Goal: Information Seeking & Learning: Learn about a topic

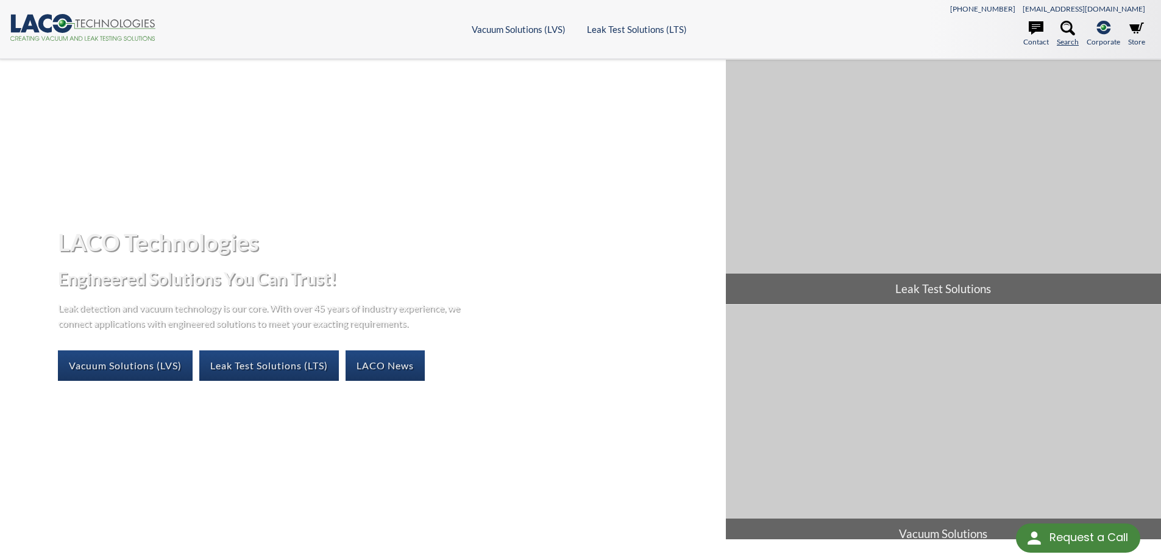
click at [1061, 32] on icon at bounding box center [1068, 28] width 15 height 15
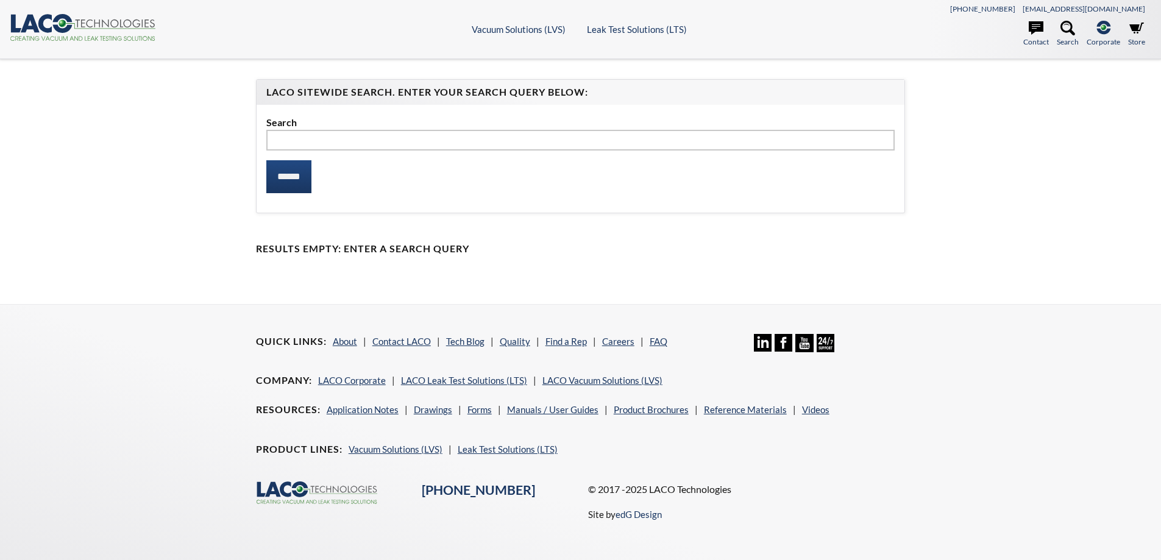
type input "*"
select select "Language Translate Widget"
type input "******"
click at [266, 160] on input "******" at bounding box center [288, 176] width 45 height 33
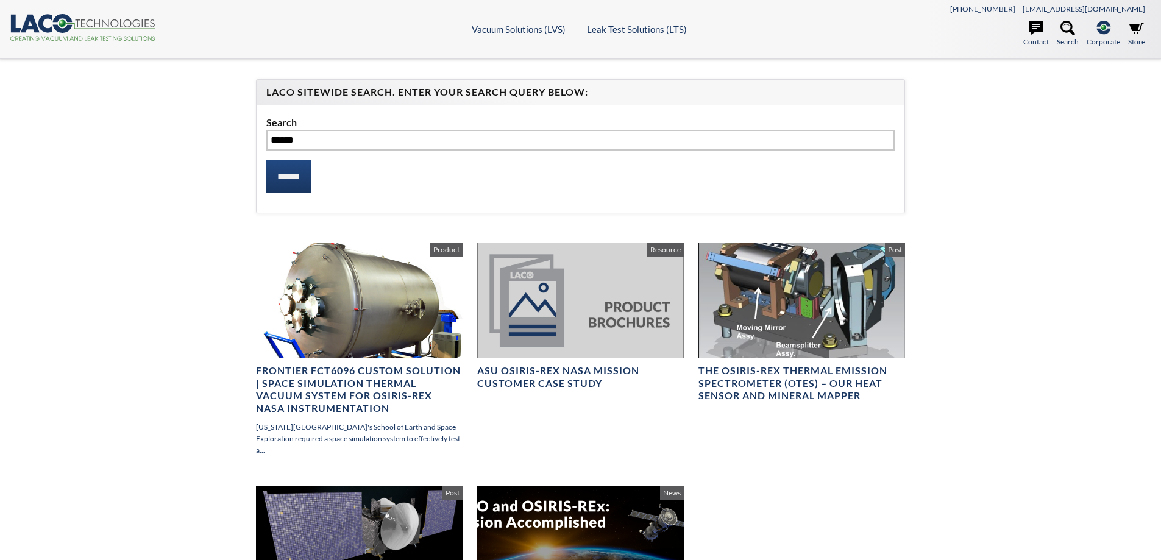
select select "Language Translate Widget"
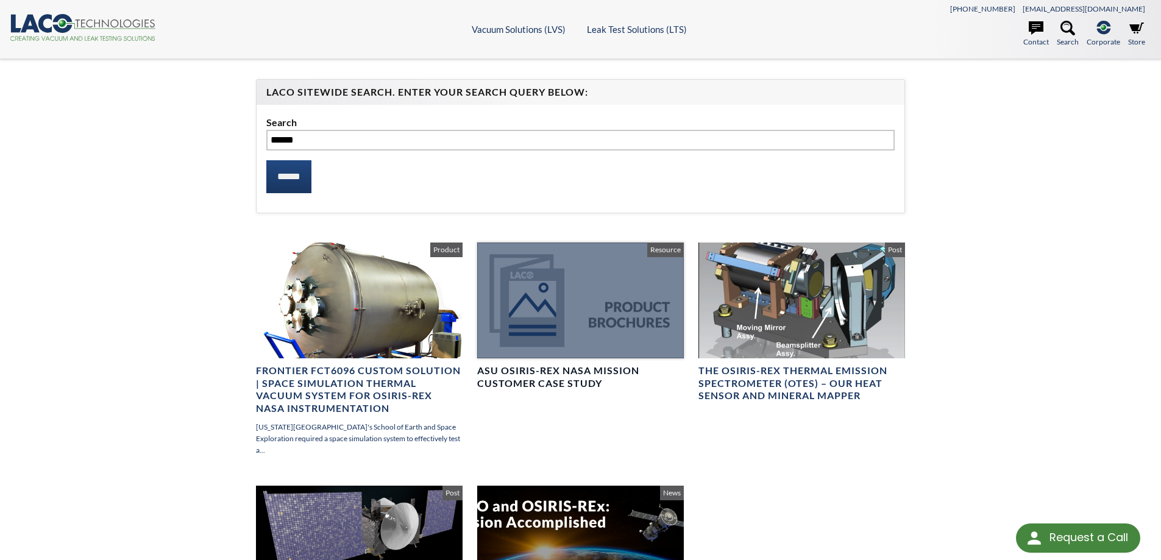
click at [545, 313] on div at bounding box center [580, 301] width 207 height 116
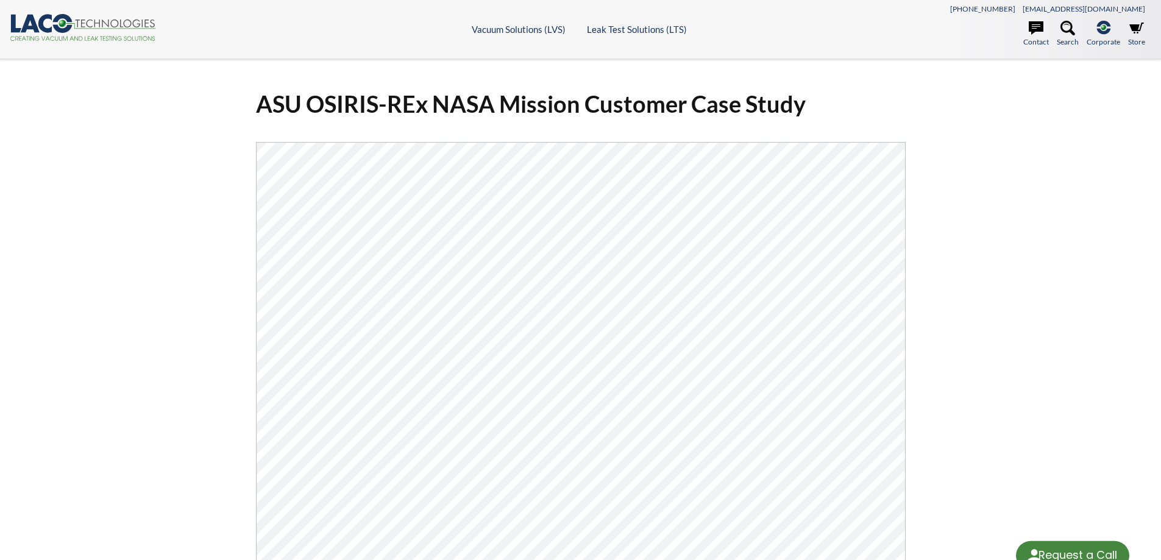
select select "Language Translate Widget"
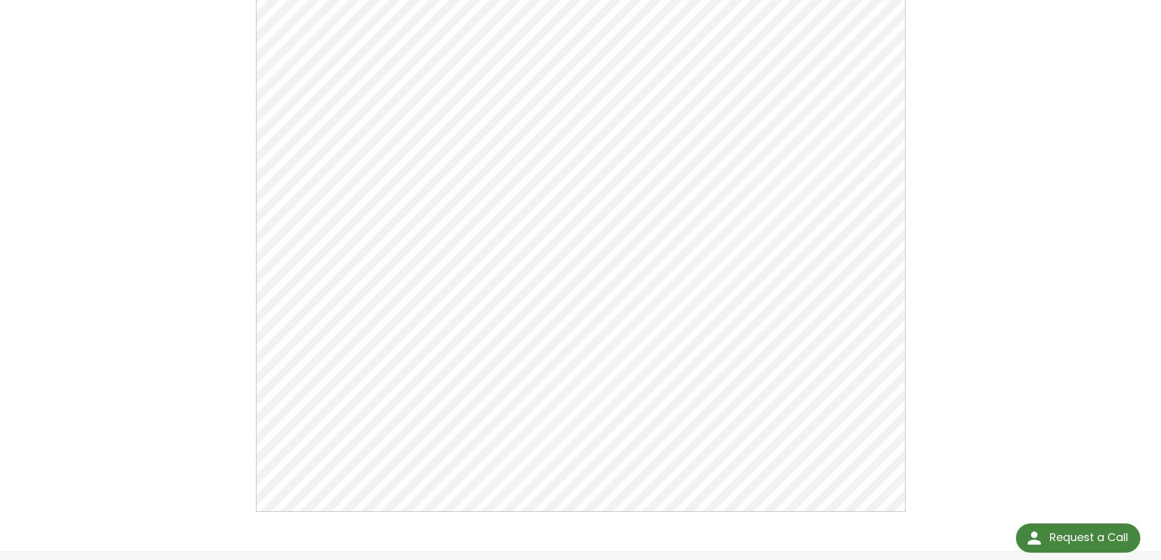
scroll to position [163, 0]
click at [960, 394] on div "ASU OSIRIS-REx NASA Mission Customer Case Study Click Here To Download" at bounding box center [581, 237] width 780 height 642
click at [175, 165] on div "ASU OSIRIS-REx NASA Mission Customer Case Study Click Here To Download" at bounding box center [580, 237] width 1161 height 683
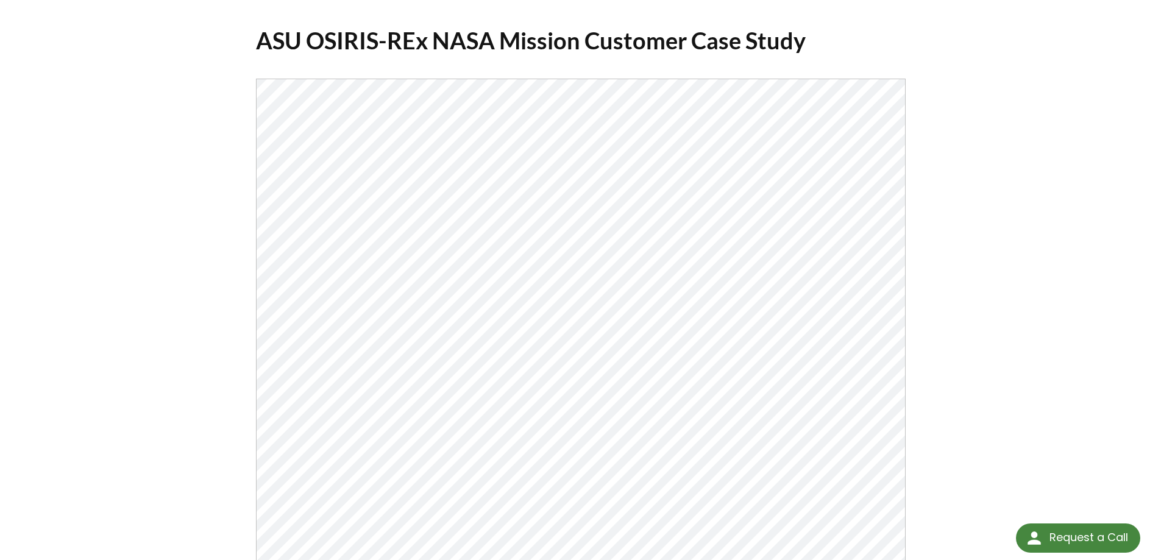
scroll to position [0, 0]
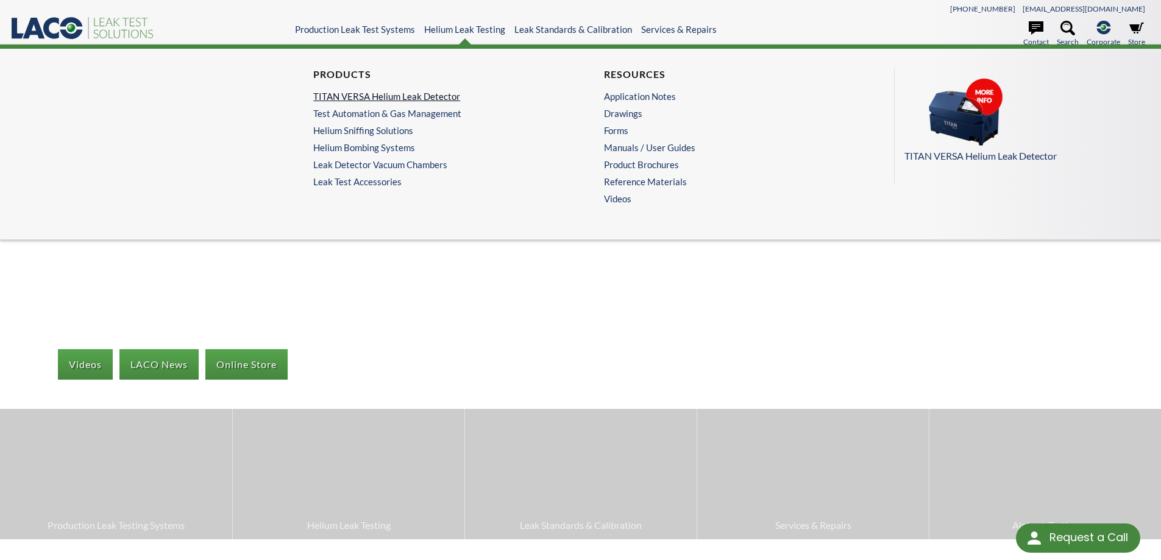
click at [422, 93] on link "TITAN VERSA Helium Leak Detector" at bounding box center [432, 96] width 238 height 11
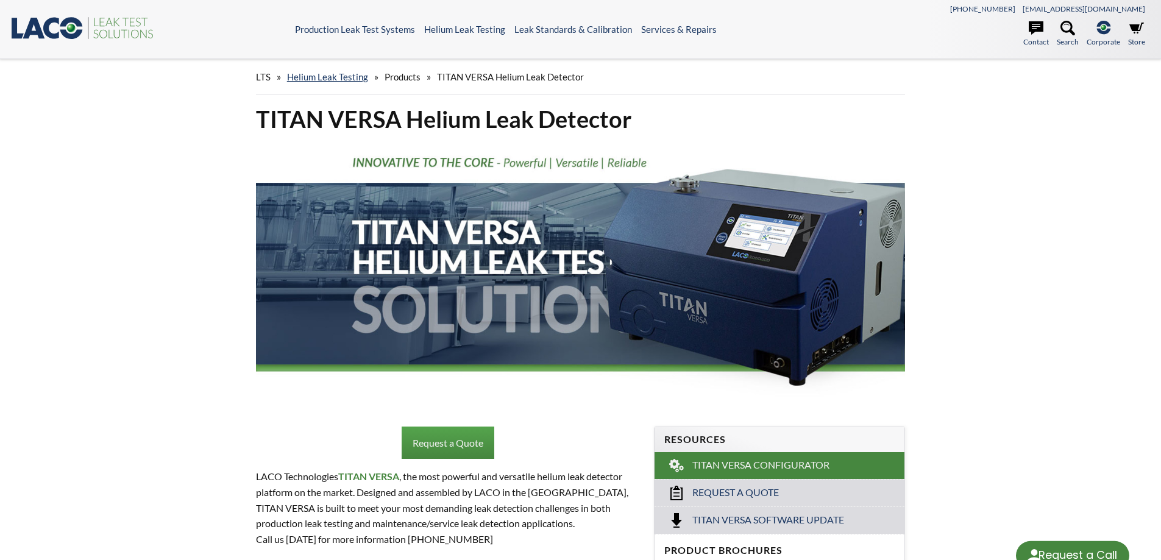
select select "Language Translate Widget"
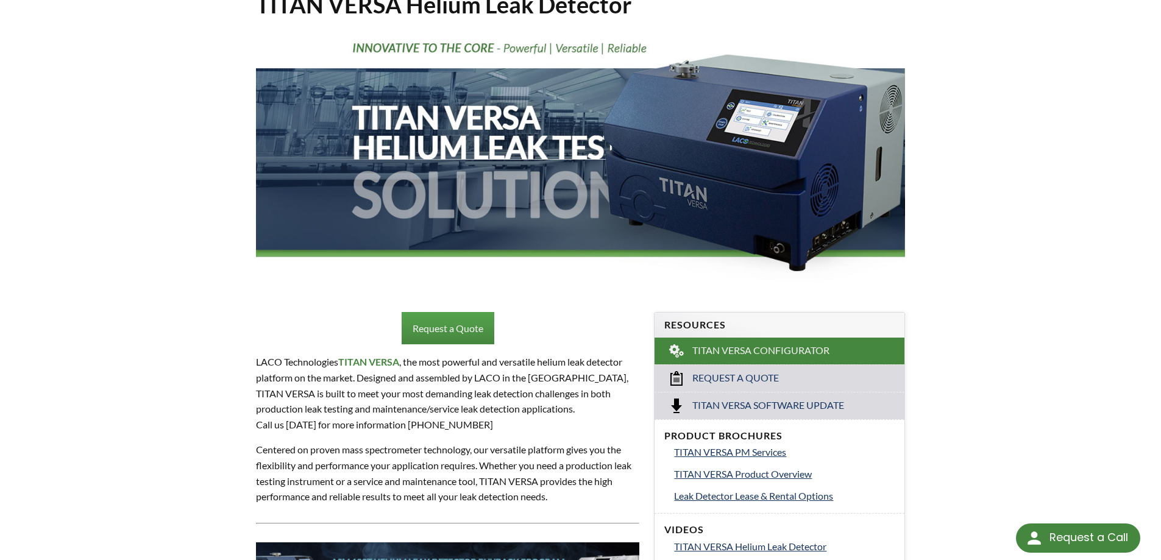
scroll to position [244, 0]
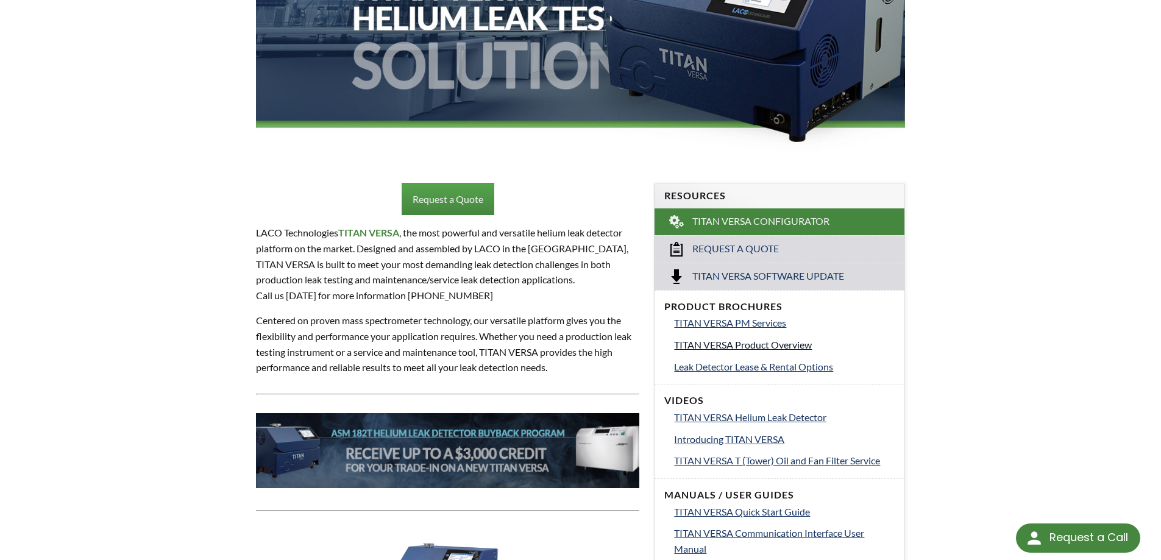
click at [758, 347] on span "TITAN VERSA Product Overview" at bounding box center [743, 345] width 138 height 12
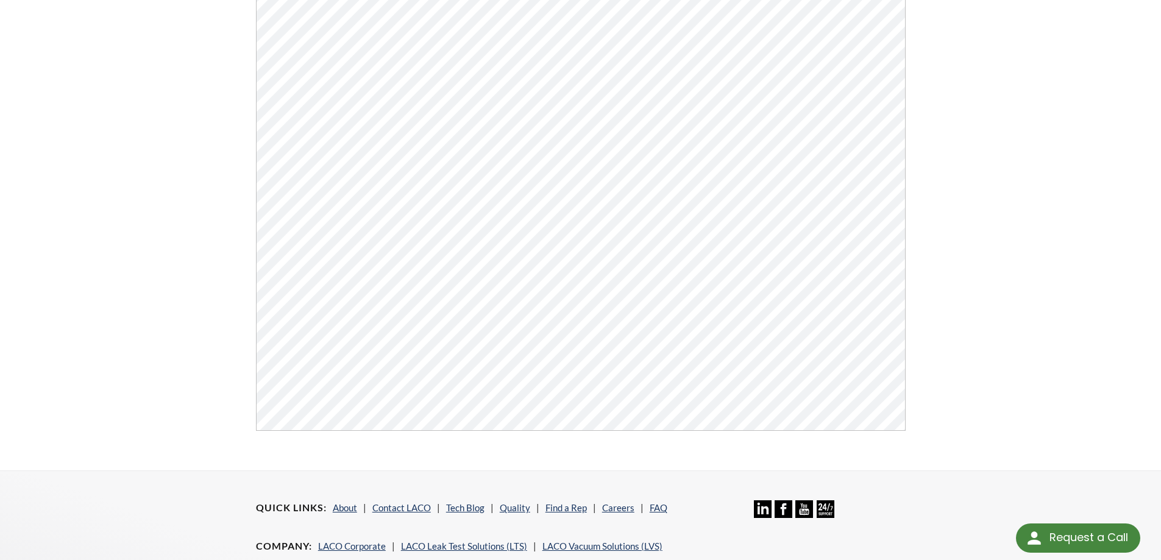
scroll to position [244, 0]
